Goal: Navigation & Orientation: Find specific page/section

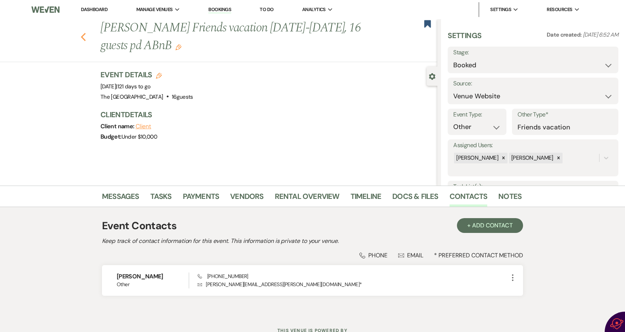
click at [85, 1] on use "button" at bounding box center [83, 37] width 5 height 8
